Goal: Find contact information: Obtain details needed to contact an individual or organization

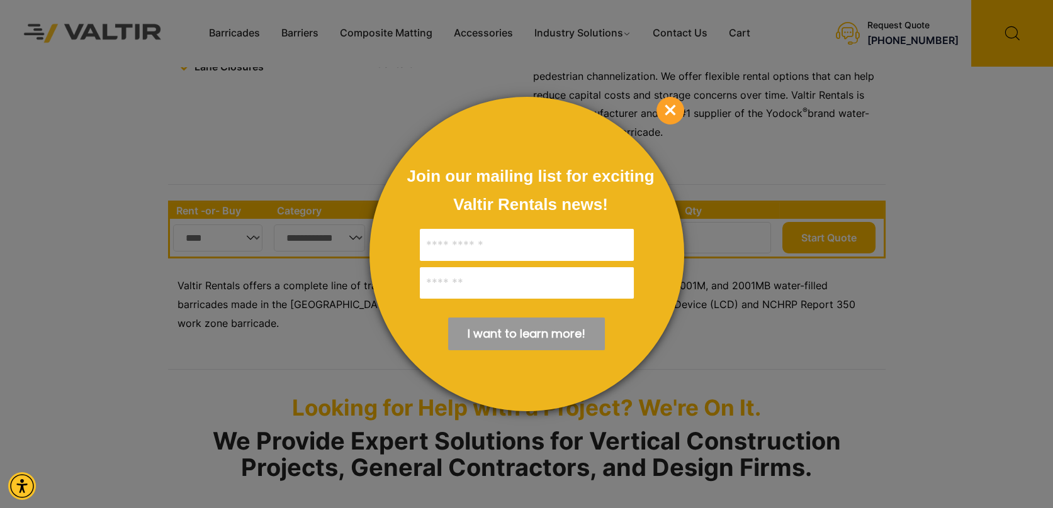
scroll to position [383, 0]
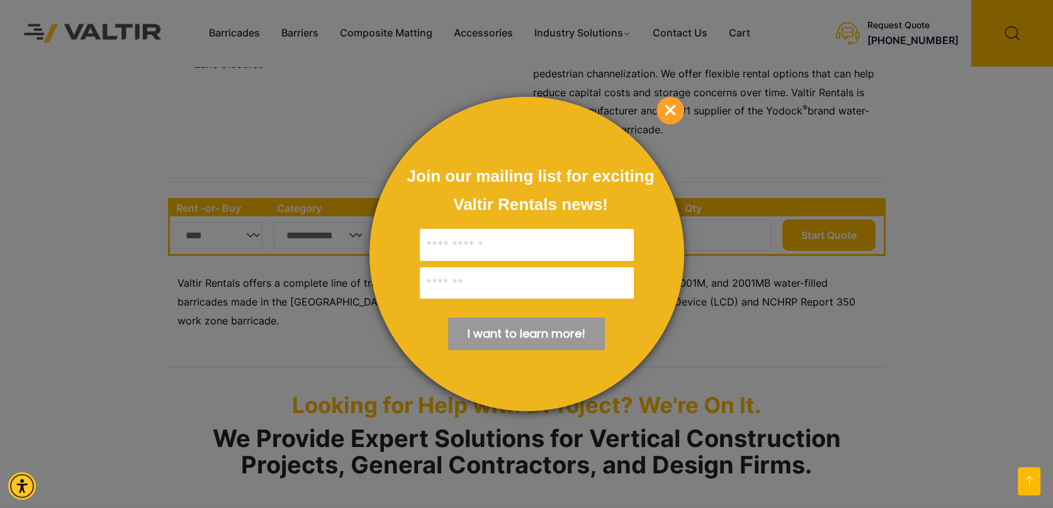
click at [665, 98] on span "×" at bounding box center [670, 111] width 28 height 28
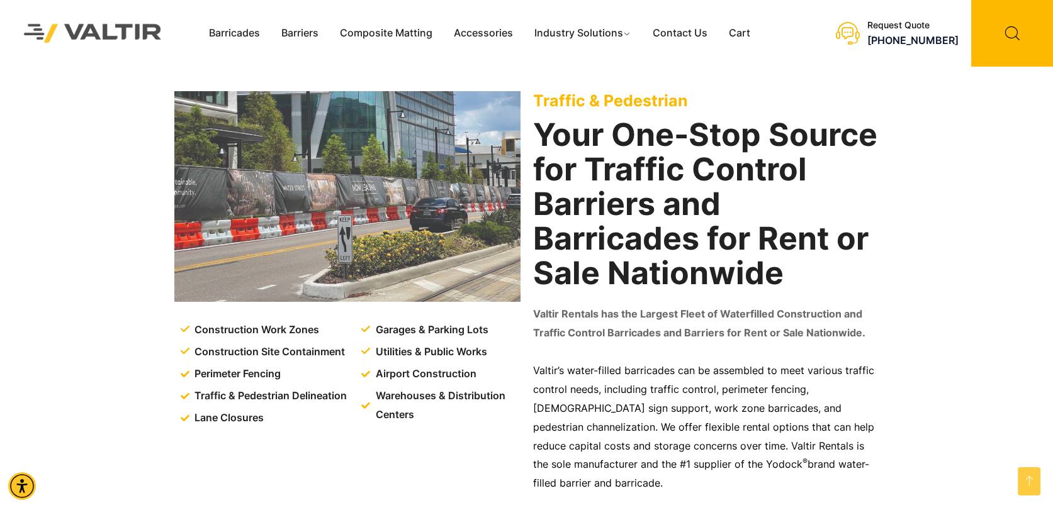
scroll to position [0, 0]
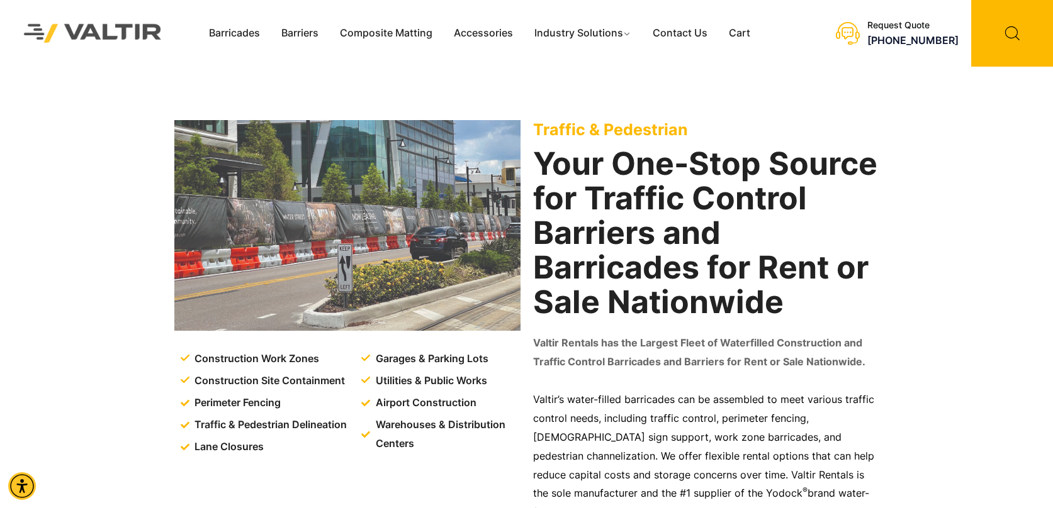
click at [673, 33] on link "Contact Us" at bounding box center [680, 33] width 76 height 19
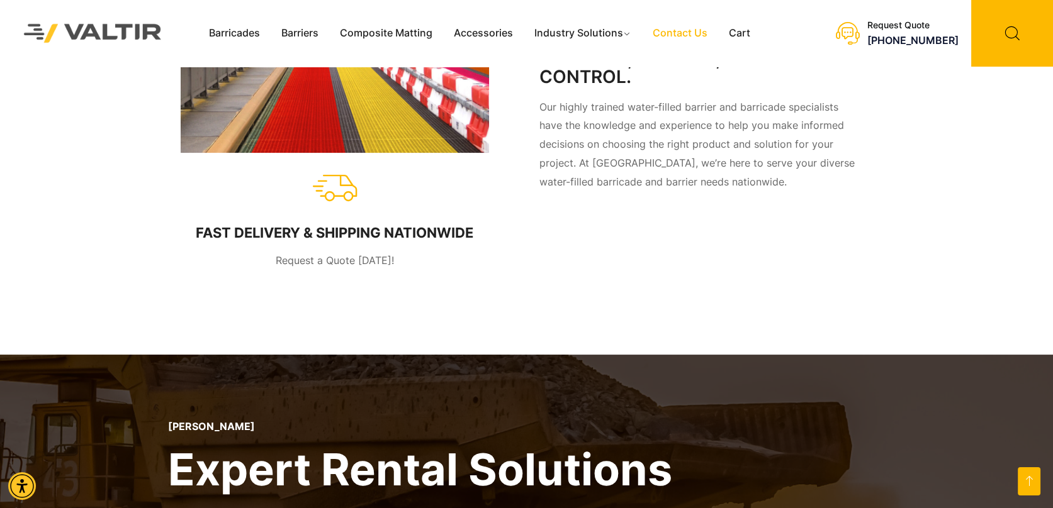
scroll to position [934, 0]
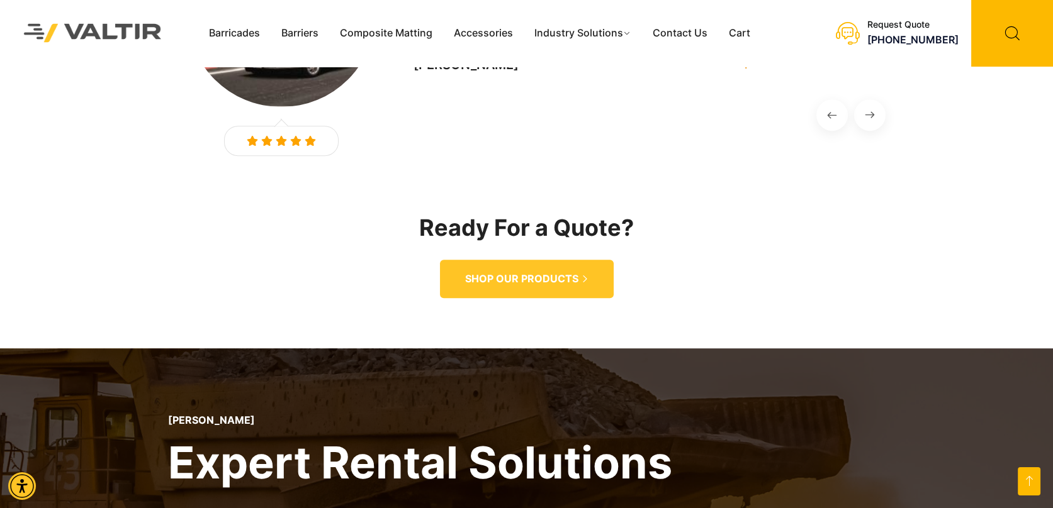
scroll to position [1680, 0]
